Goal: Find specific page/section

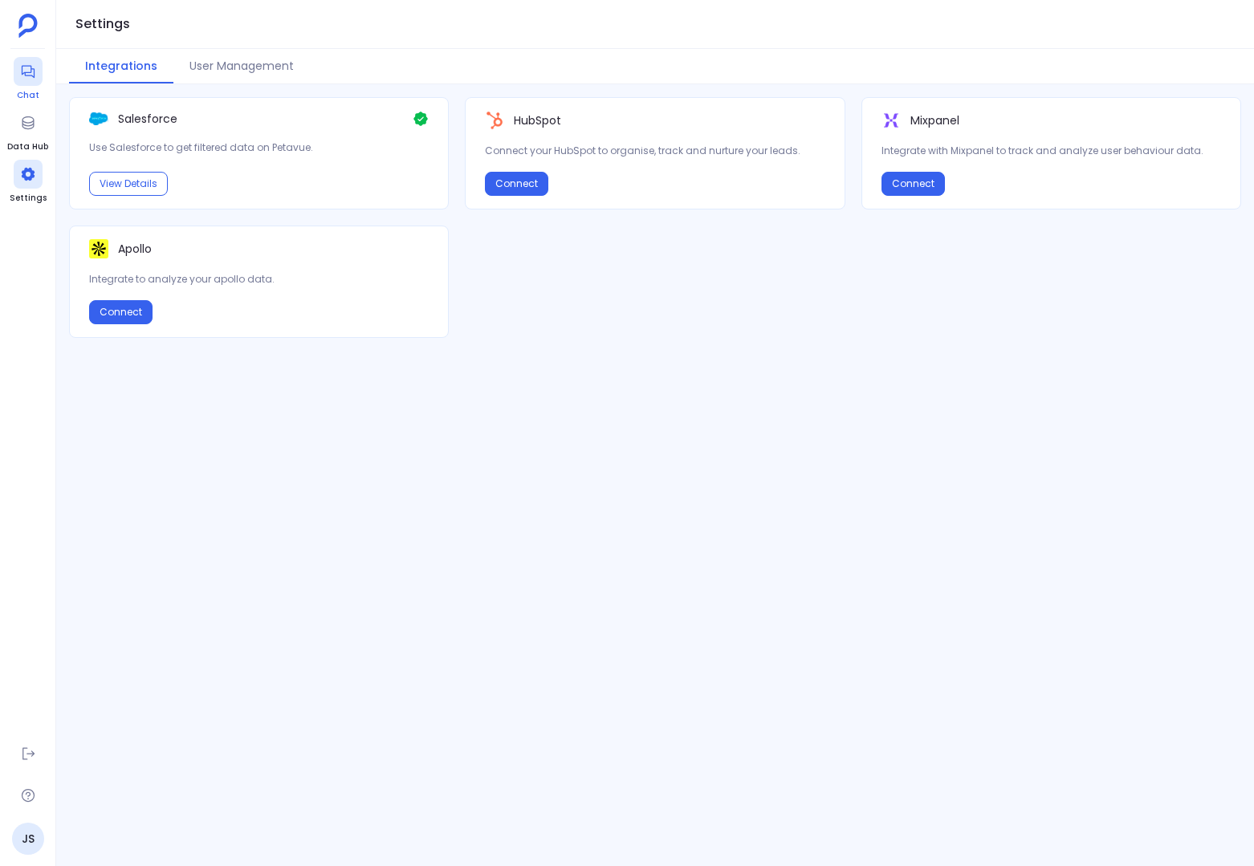
click at [31, 71] on icon at bounding box center [28, 71] width 16 height 16
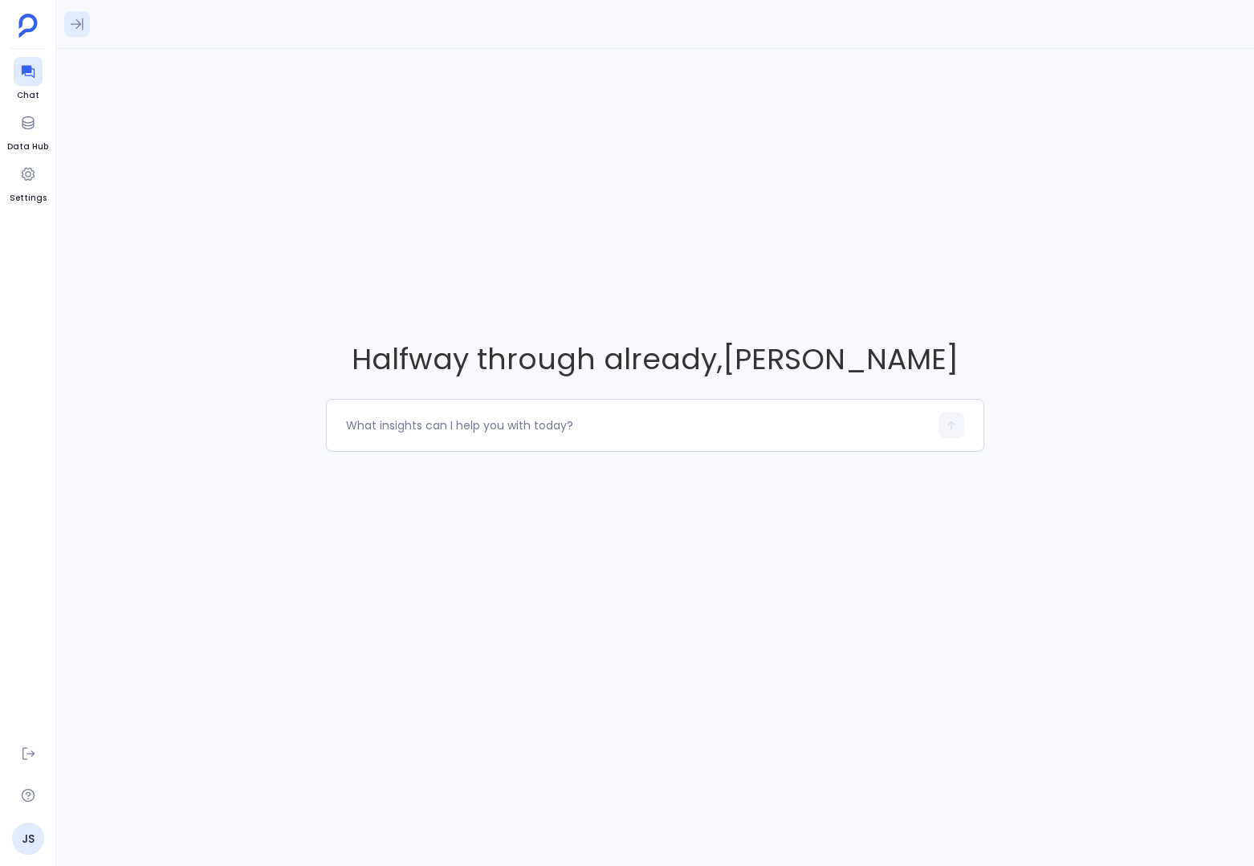
click at [82, 20] on icon at bounding box center [77, 24] width 13 height 12
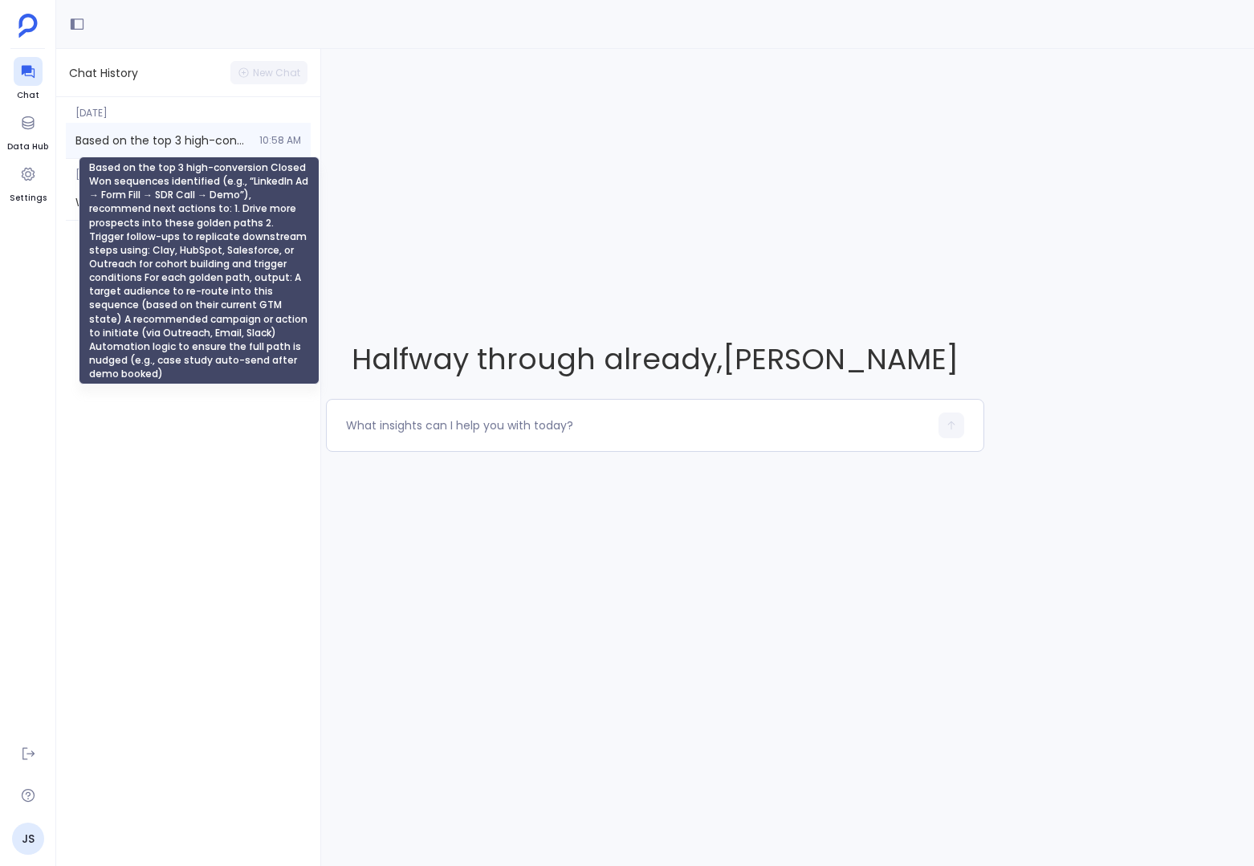
click at [156, 135] on span "Based on the top 3 high-conversion Closed Won sequences identified (e.g., “Link…" at bounding box center [162, 140] width 174 height 16
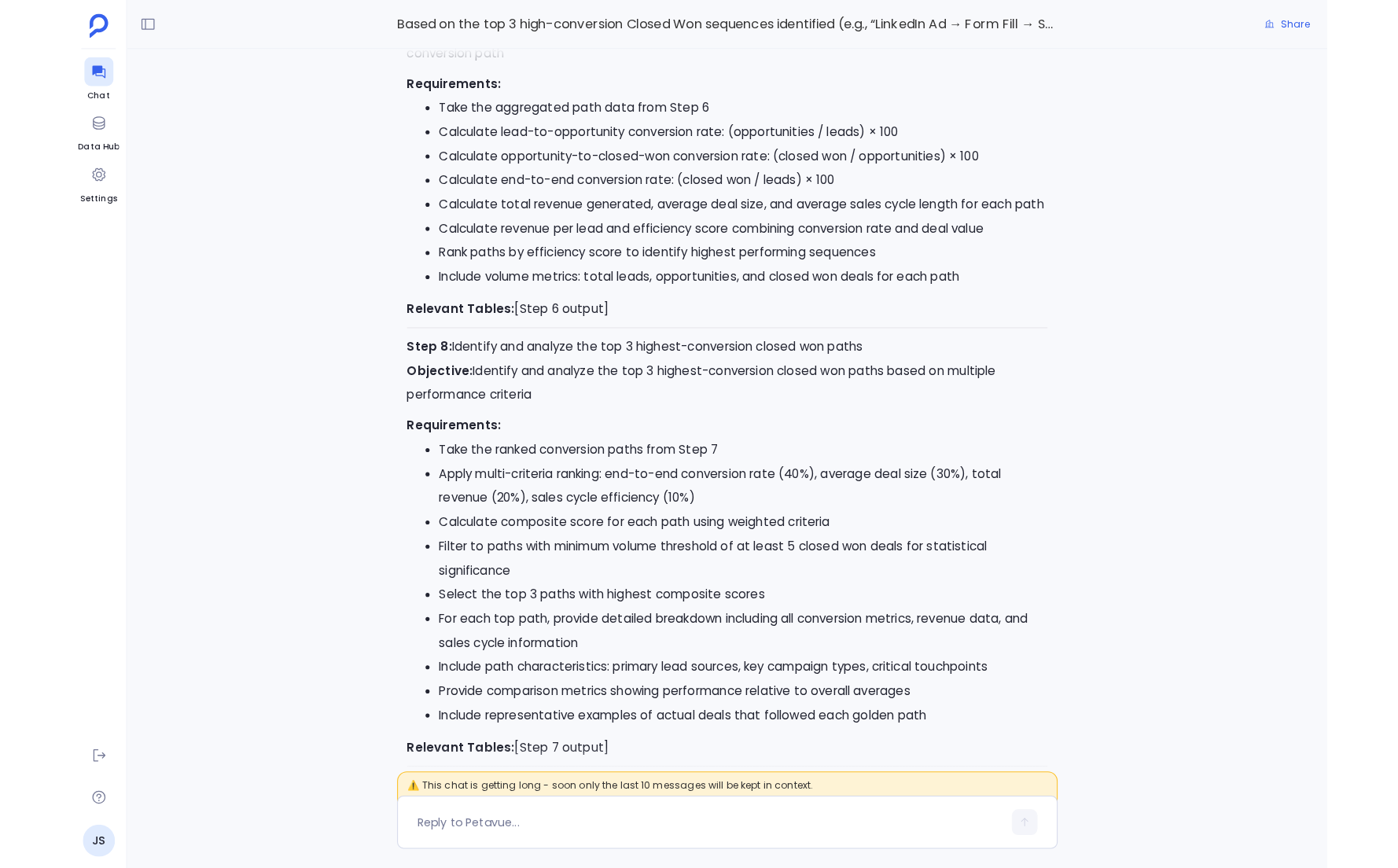
scroll to position [-4654, 0]
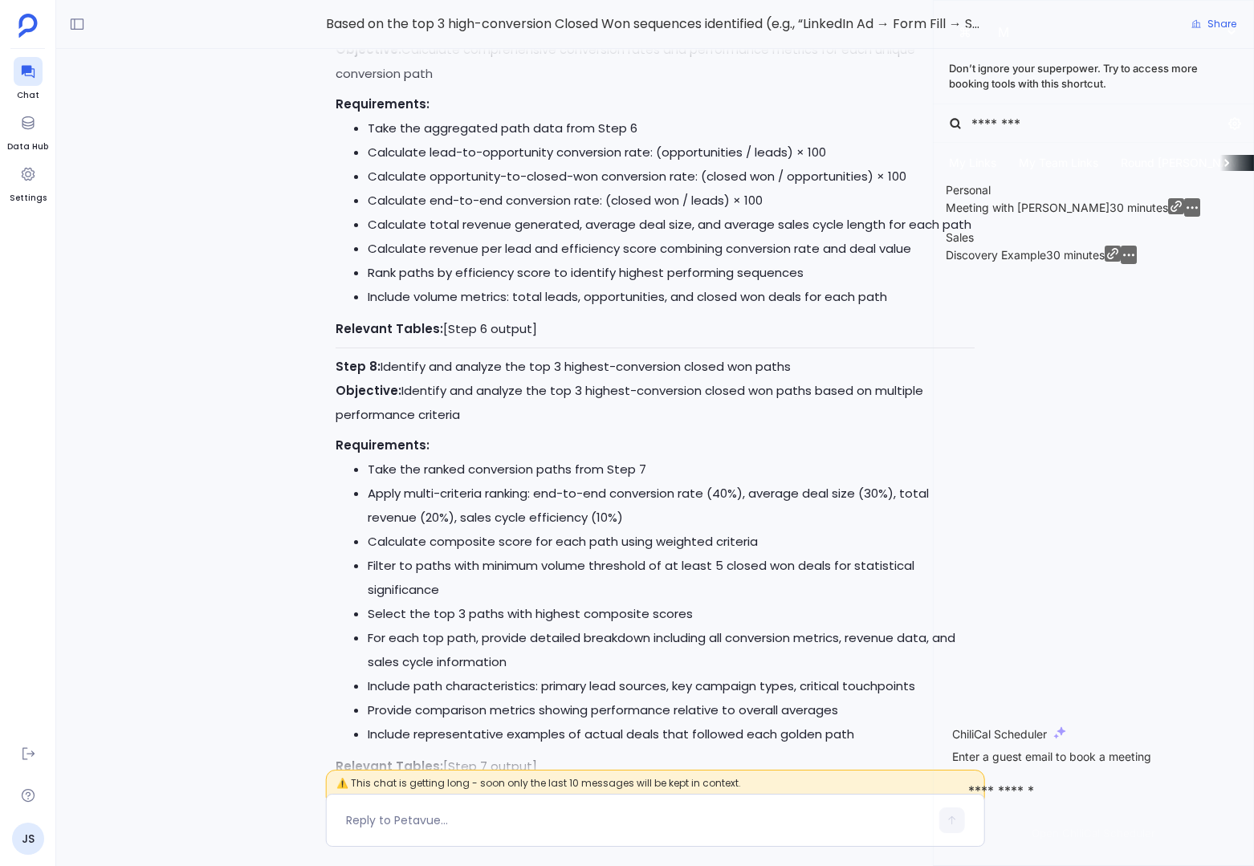
click at [1183, 217] on div at bounding box center [1184, 207] width 32 height 18
click at [1182, 212] on icon "button" at bounding box center [1176, 206] width 11 height 11
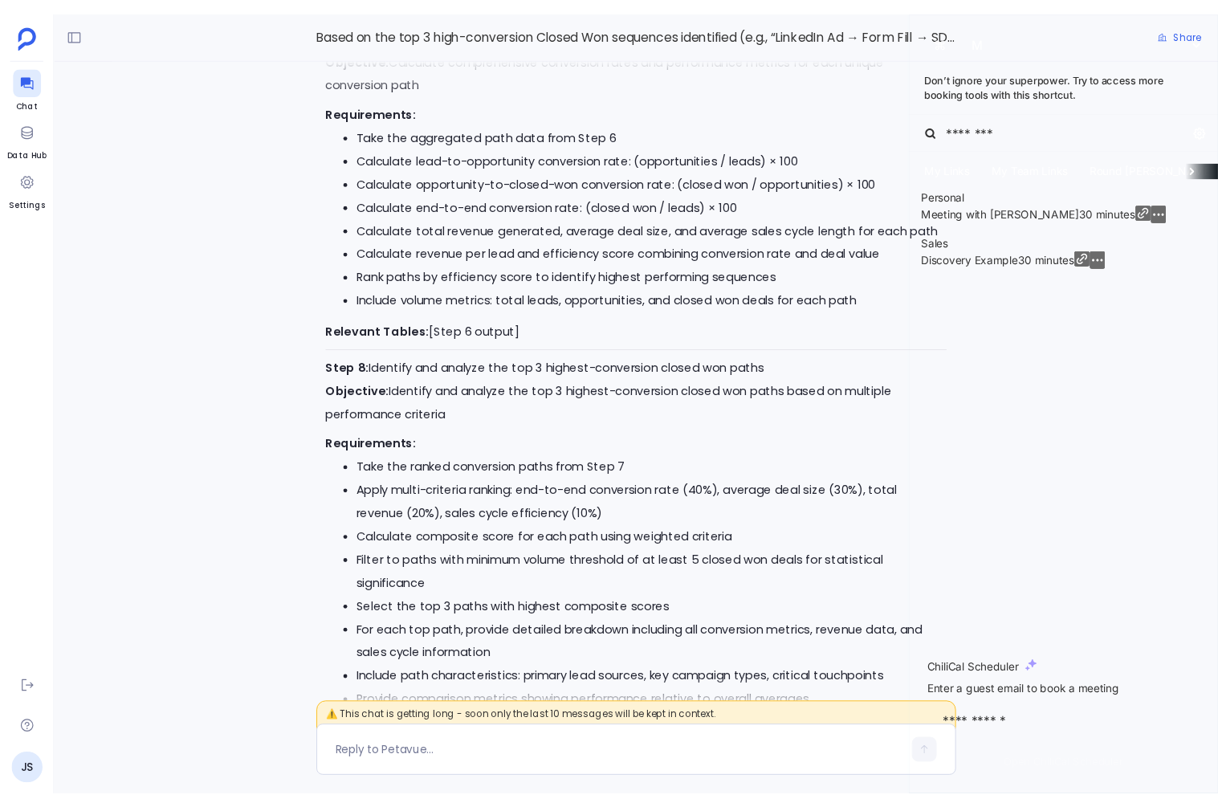
scroll to position [-4859, 0]
